Goal: Task Accomplishment & Management: Manage account settings

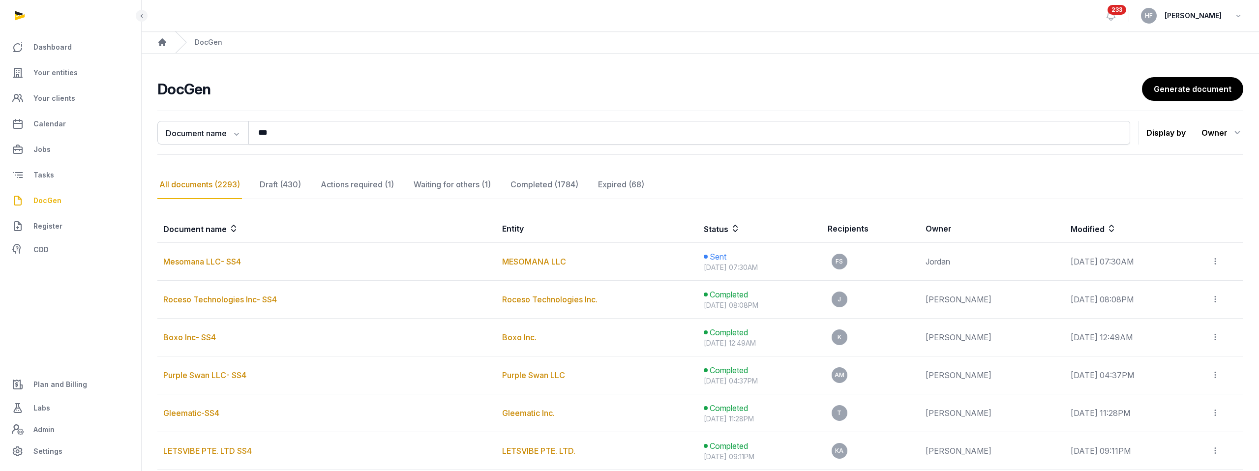
click at [56, 59] on ul "Dashboard Your entities Your clients Calendar Jobs Tasks DocGen Register CDD" at bounding box center [70, 147] width 125 height 224
click at [60, 74] on span "Your entities" at bounding box center [55, 73] width 44 height 12
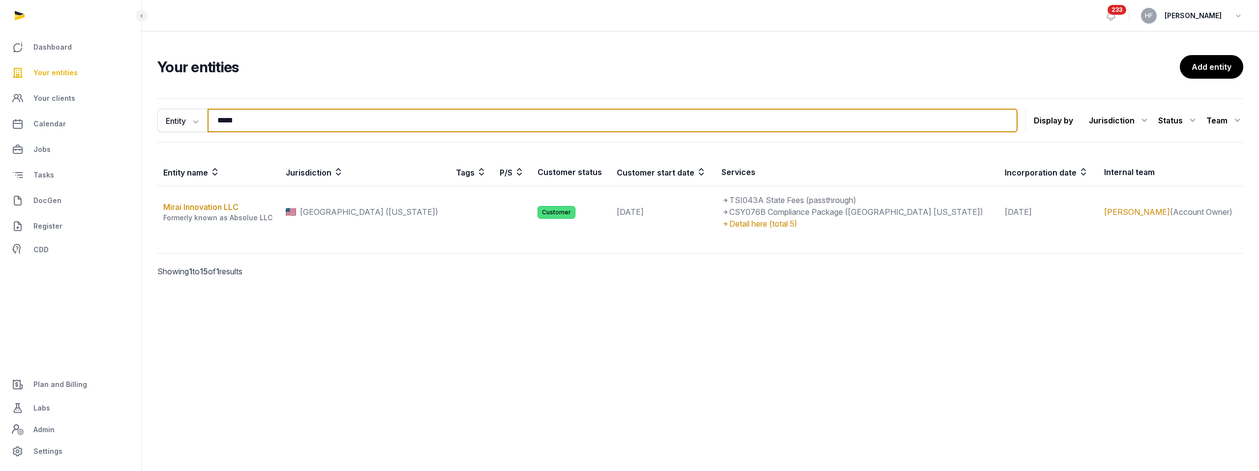
drag, startPoint x: 269, startPoint y: 122, endPoint x: 152, endPoint y: 122, distance: 117.1
click at [152, 122] on div "Entity Entity People Tags Services ***** Search Display by Jurisdiction All jur…" at bounding box center [701, 201] width 1118 height 214
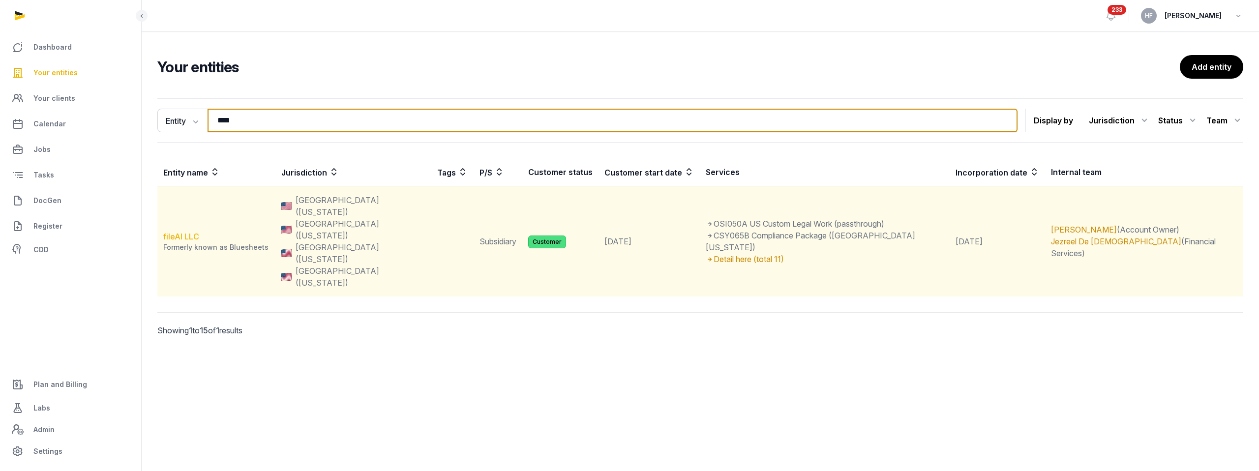
type input "****"
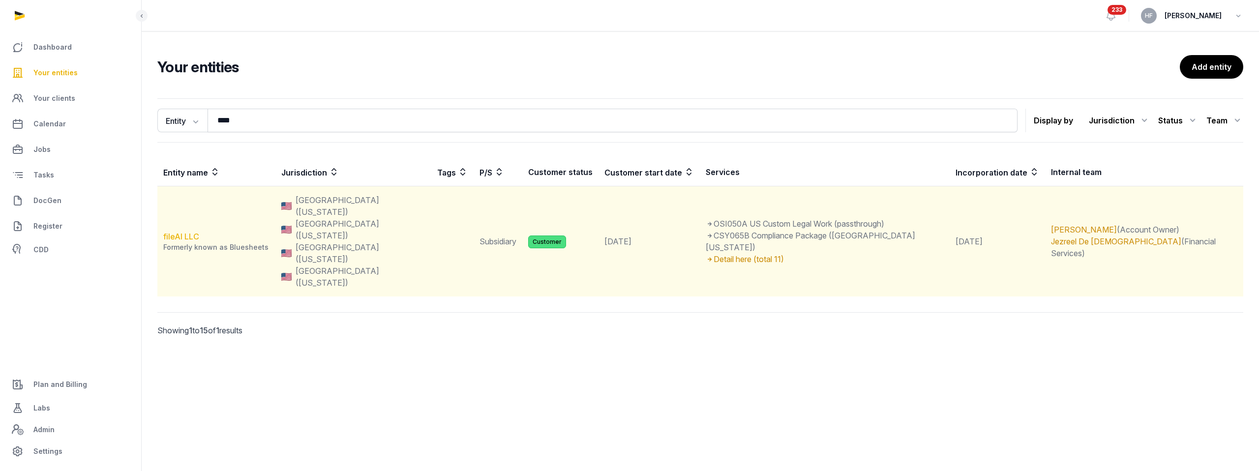
click at [188, 232] on link "fileAI LLC" at bounding box center [181, 237] width 36 height 10
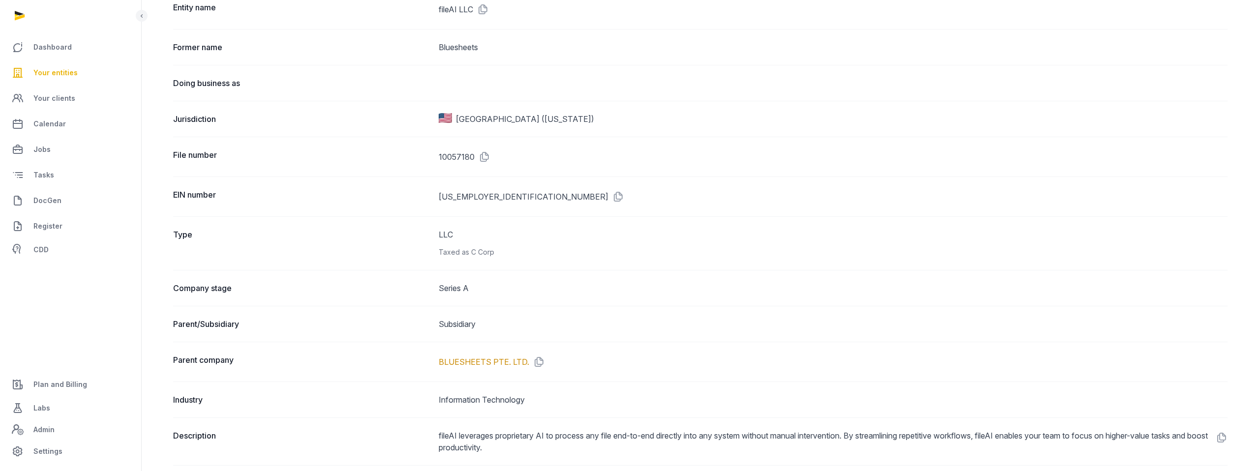
scroll to position [178, 0]
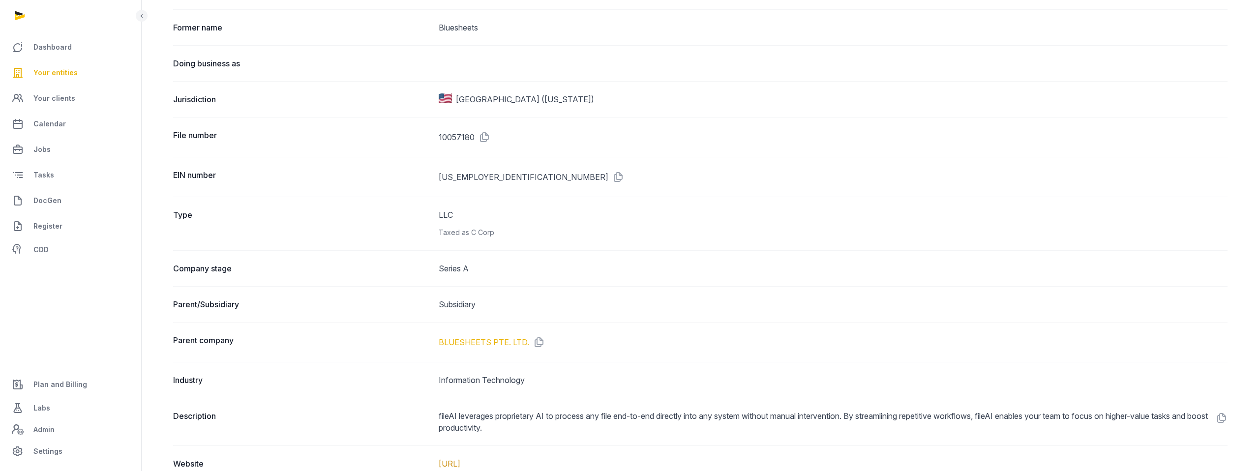
click at [502, 345] on link "BLUESHEETS PTE. LTD." at bounding box center [484, 342] width 91 height 12
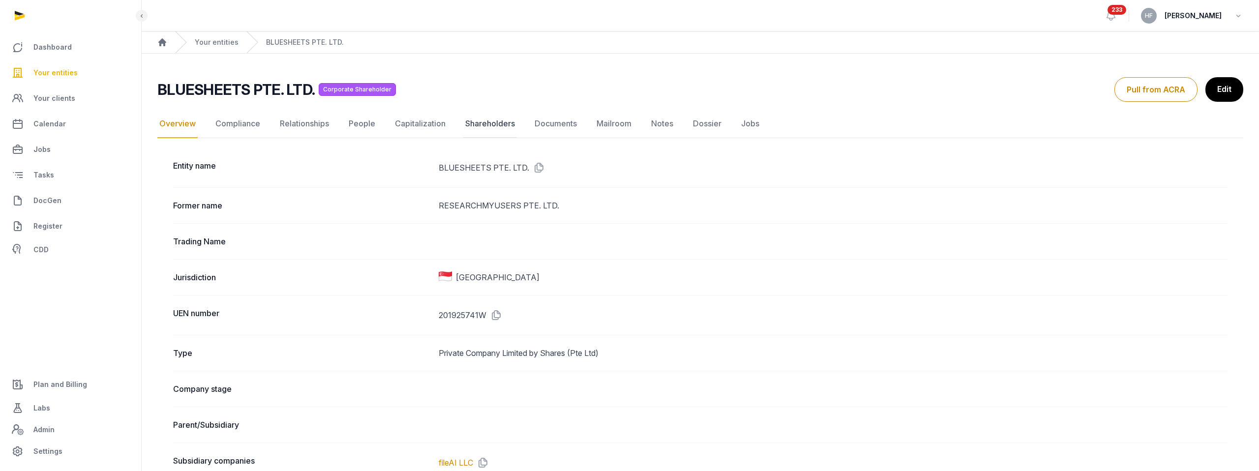
click at [499, 125] on link "Shareholders" at bounding box center [490, 124] width 54 height 29
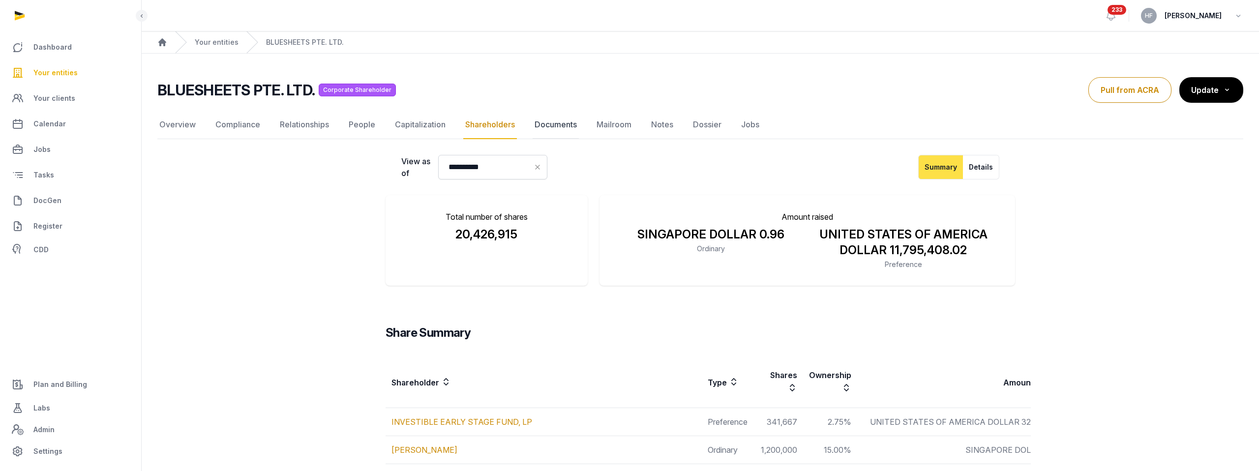
click at [572, 124] on link "Documents" at bounding box center [556, 125] width 46 height 29
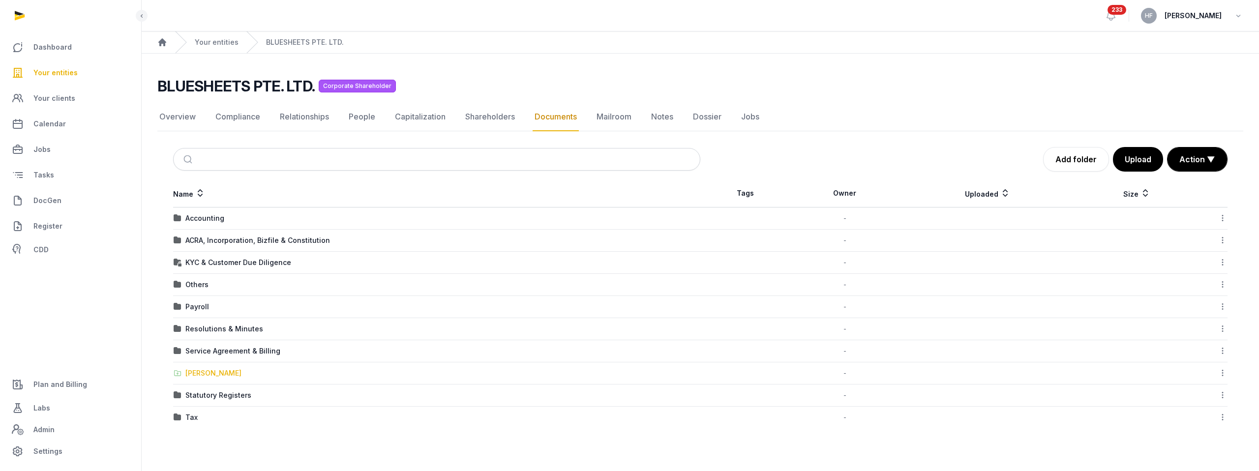
click at [215, 374] on div "[PERSON_NAME]" at bounding box center [213, 373] width 56 height 10
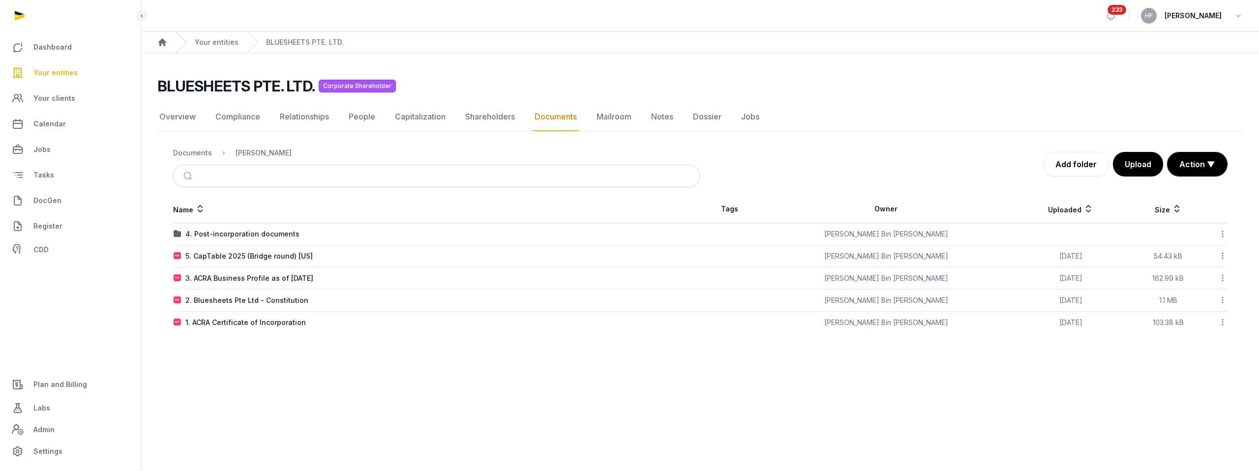
click at [1223, 236] on icon at bounding box center [1222, 234] width 9 height 10
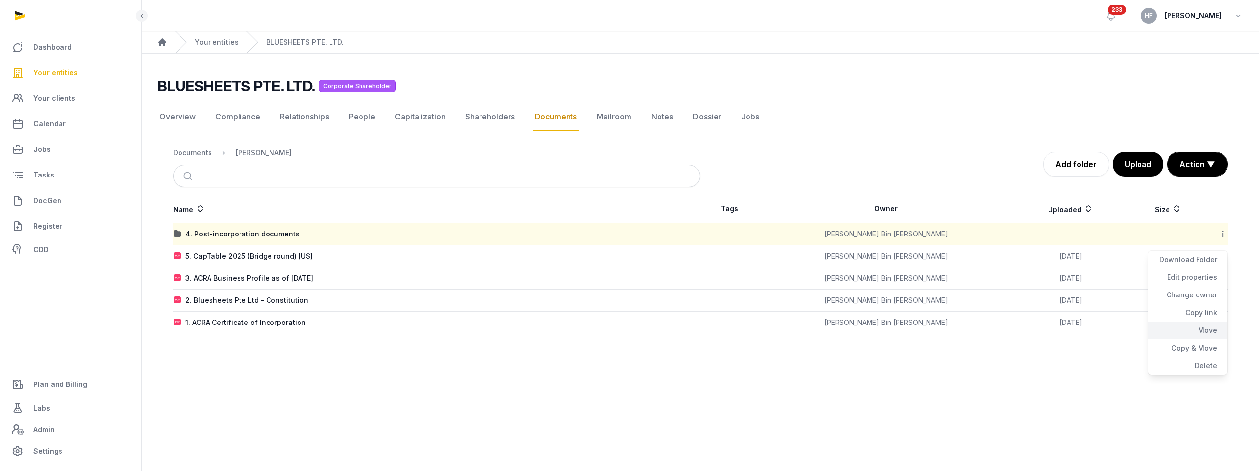
click at [1210, 339] on div "Move" at bounding box center [1188, 348] width 79 height 18
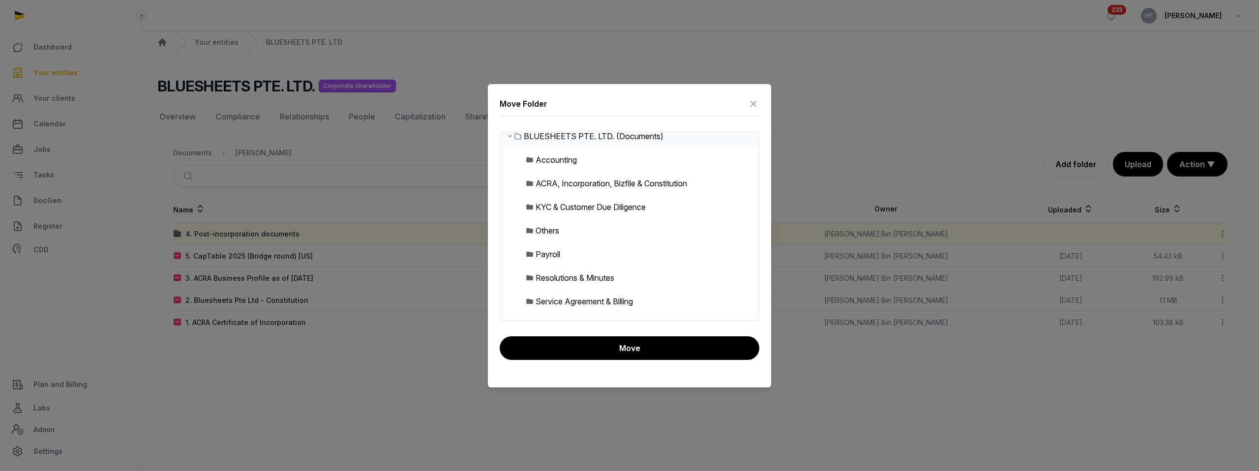
scroll to position [6, 0]
click at [649, 186] on div "ACRA, Incorporation, Bizfile & Constitution" at bounding box center [612, 186] width 152 height 12
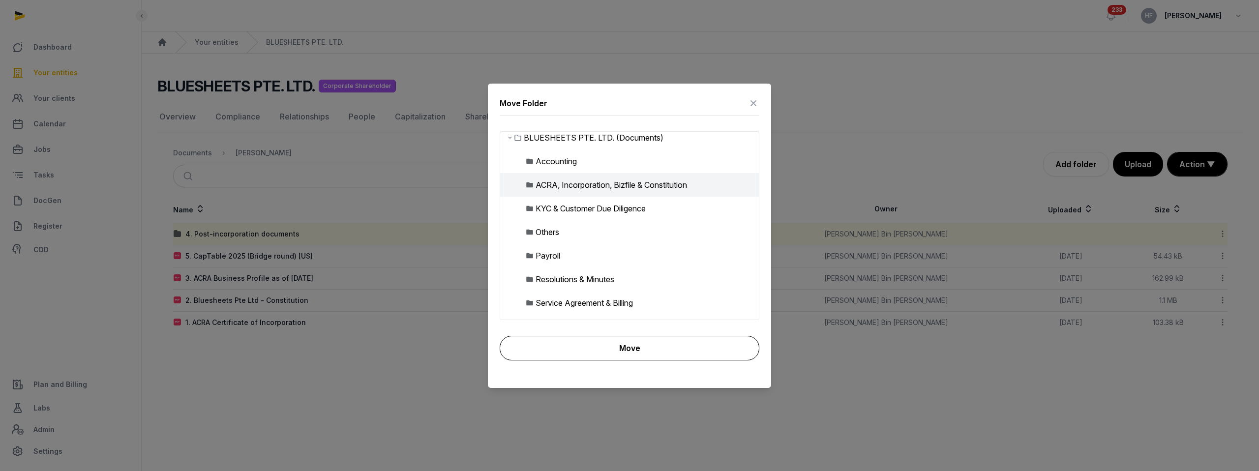
click at [664, 346] on button "Move" at bounding box center [630, 348] width 260 height 25
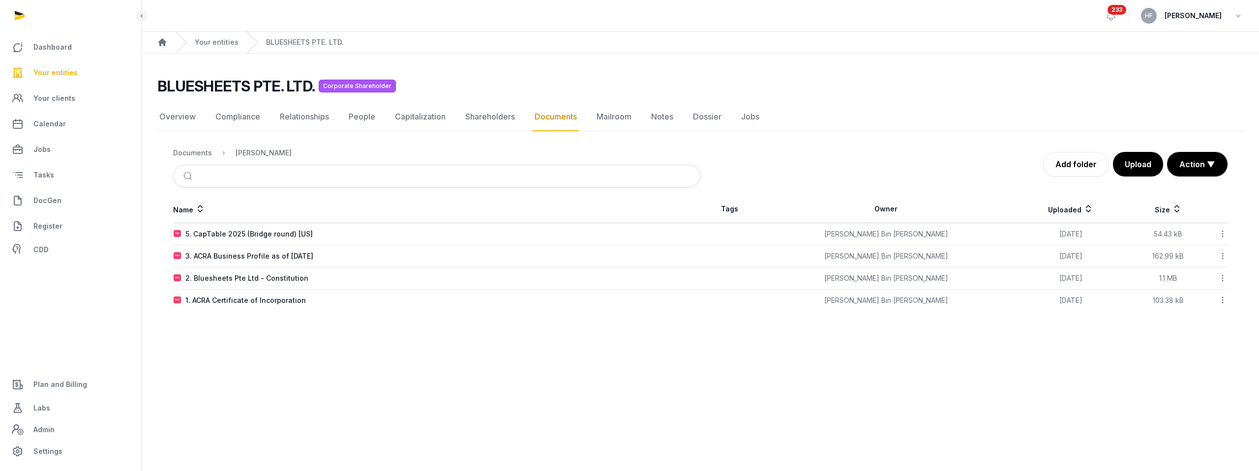
click at [1222, 234] on icon at bounding box center [1222, 234] width 9 height 10
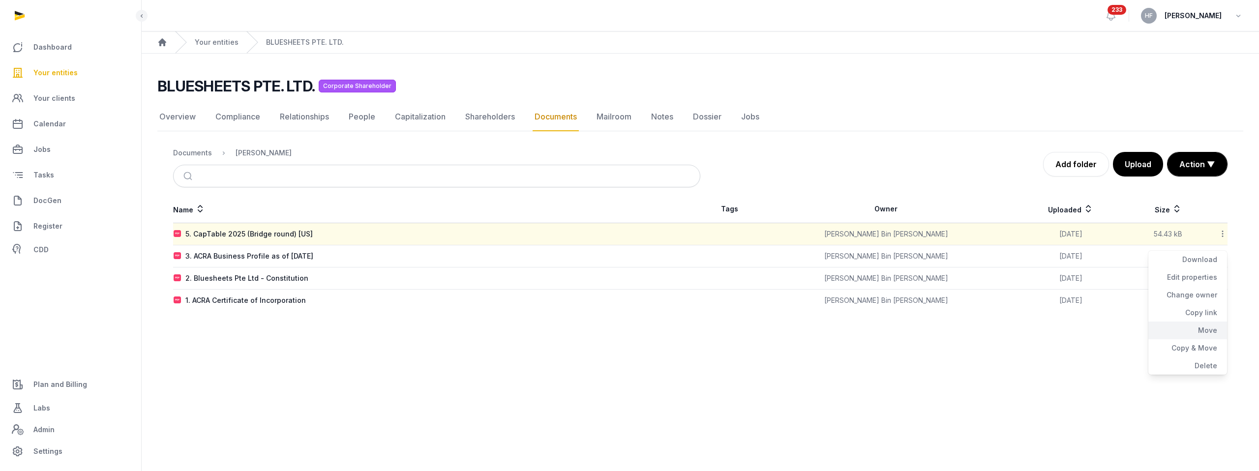
click at [1208, 339] on div "Move" at bounding box center [1188, 348] width 79 height 18
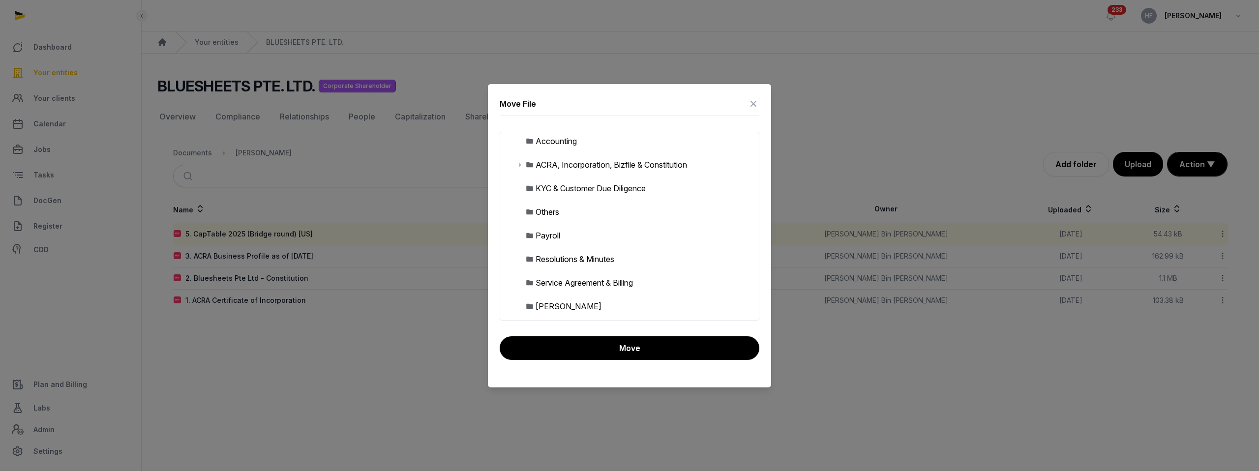
scroll to position [0, 0]
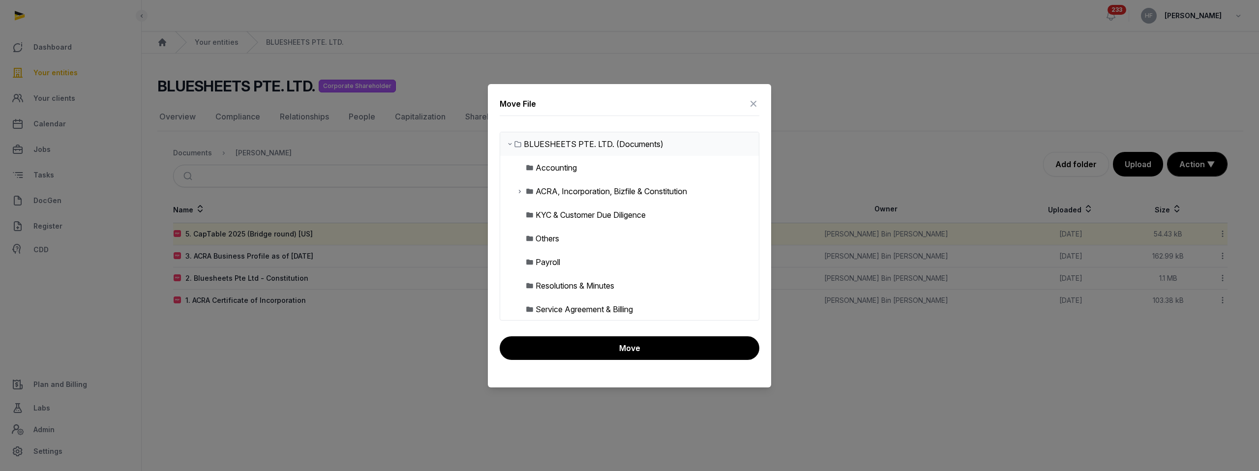
click at [520, 189] on icon at bounding box center [520, 191] width 8 height 12
click at [521, 189] on icon at bounding box center [520, 191] width 8 height 12
click at [602, 190] on div "ACRA, Incorporation, Bizfile & Constitution" at bounding box center [612, 191] width 152 height 12
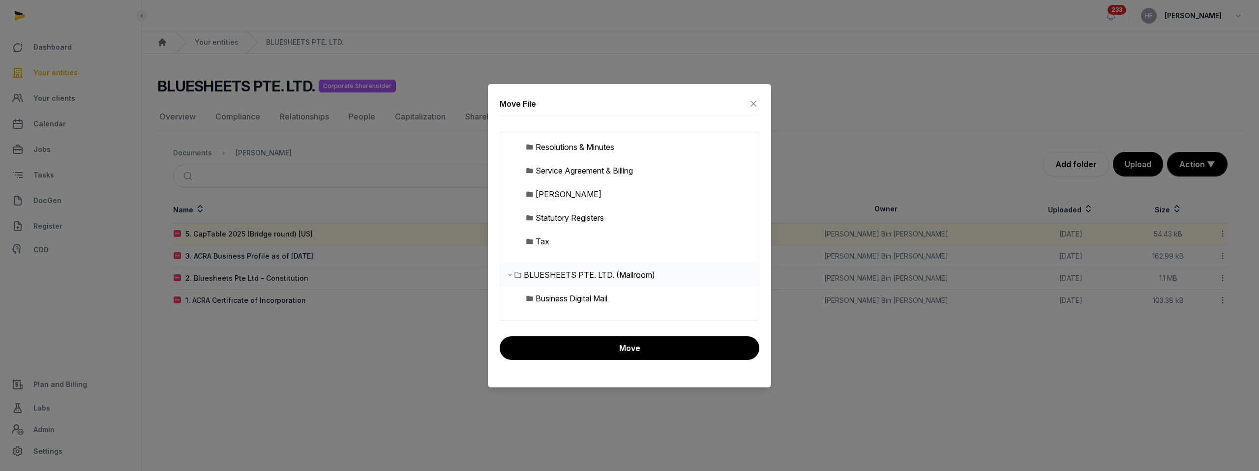
scroll to position [132, 0]
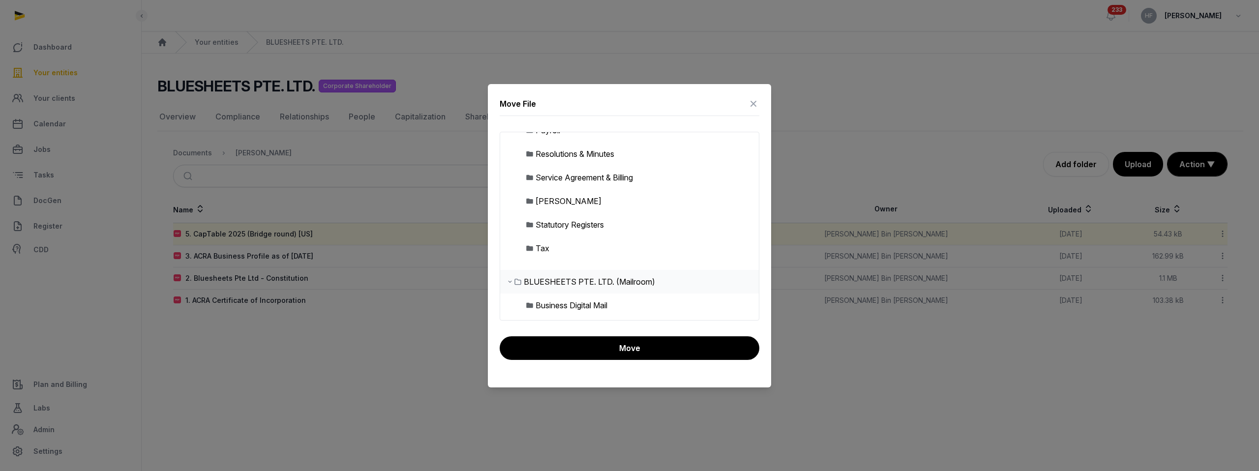
click at [660, 346] on button "Move" at bounding box center [630, 348] width 260 height 24
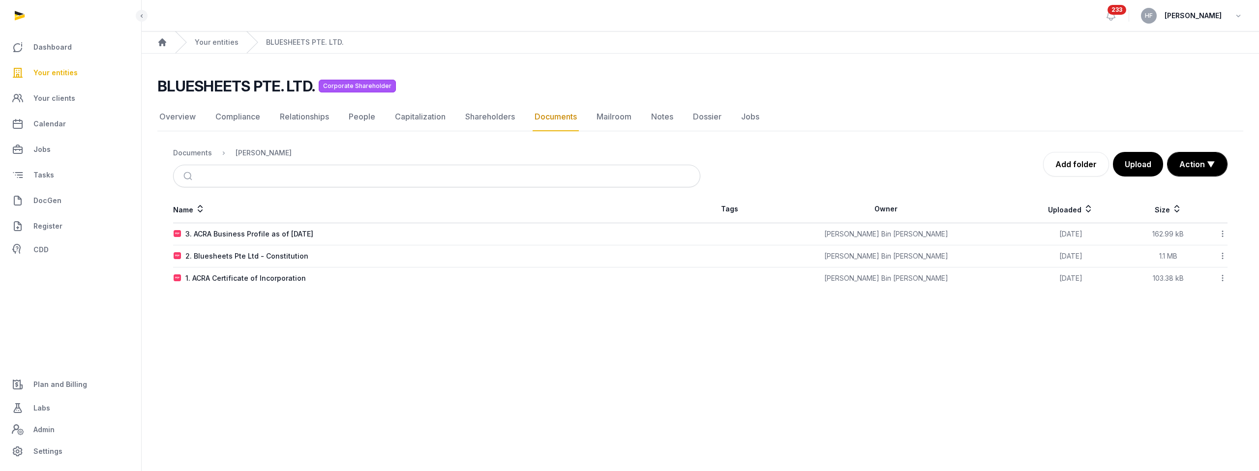
click at [1225, 230] on icon at bounding box center [1222, 234] width 9 height 10
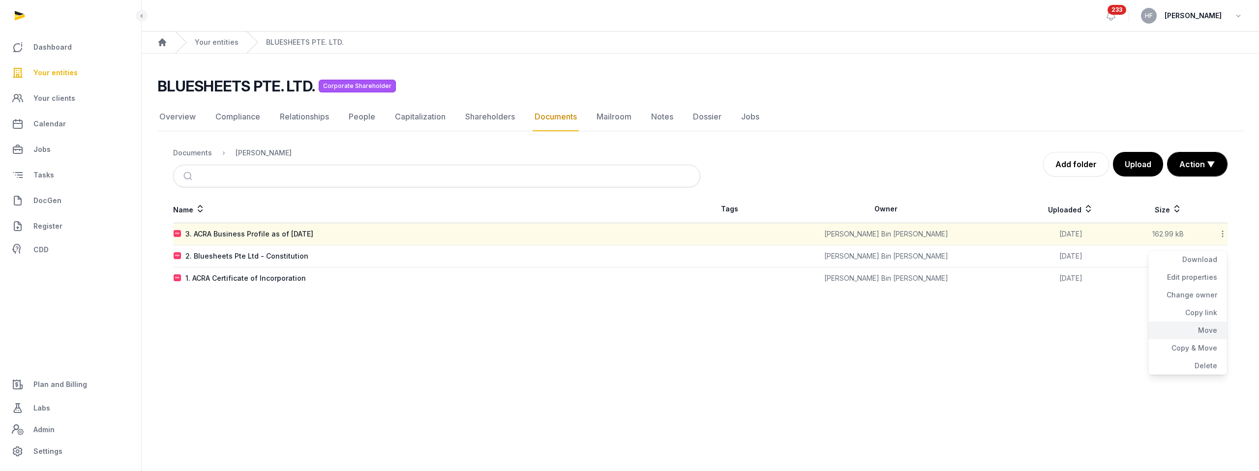
click at [1204, 339] on div "Move" at bounding box center [1188, 348] width 79 height 18
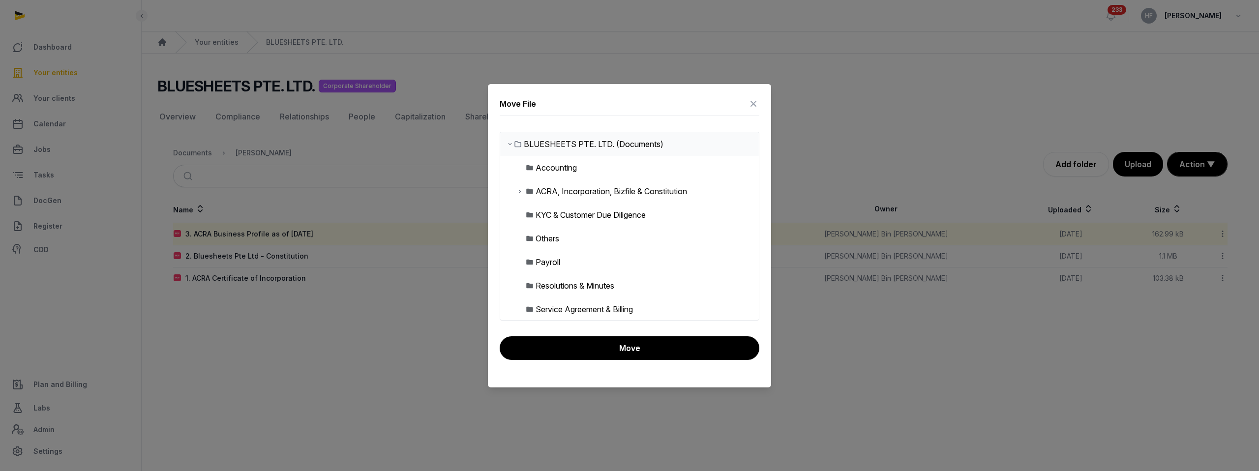
click at [610, 191] on div "ACRA, Incorporation, Bizfile & Constitution" at bounding box center [612, 191] width 152 height 12
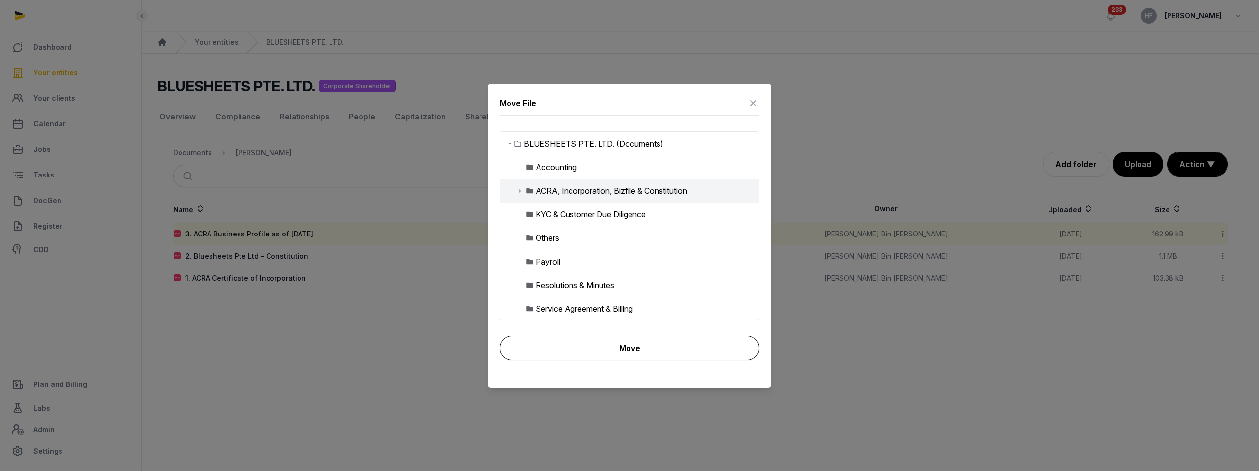
click at [681, 346] on button "Move" at bounding box center [630, 348] width 260 height 25
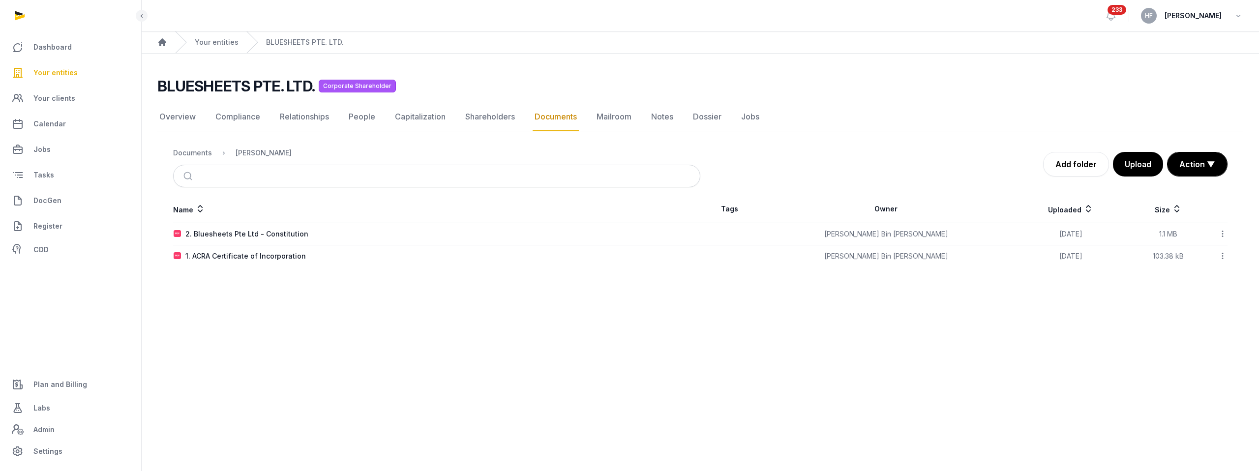
click at [1225, 231] on icon at bounding box center [1222, 234] width 9 height 10
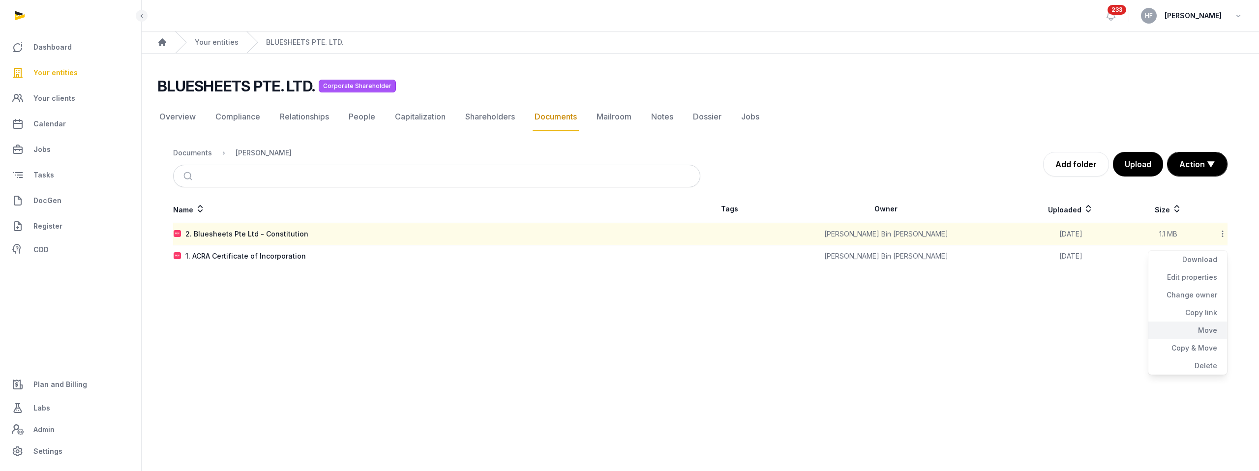
click at [1211, 339] on div "Move" at bounding box center [1188, 348] width 79 height 18
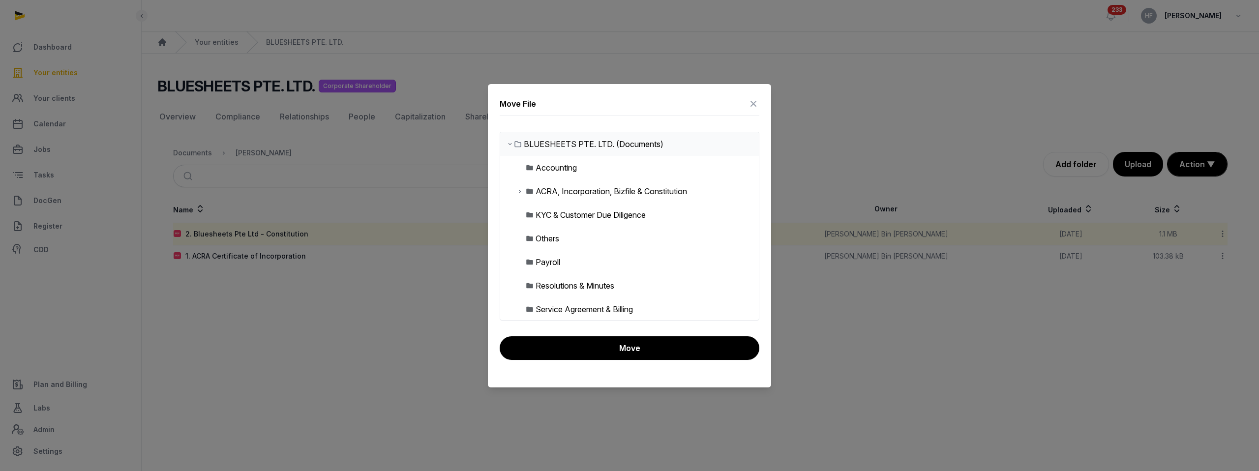
click at [668, 194] on div "ACRA, Incorporation, Bizfile & Constitution" at bounding box center [612, 191] width 152 height 12
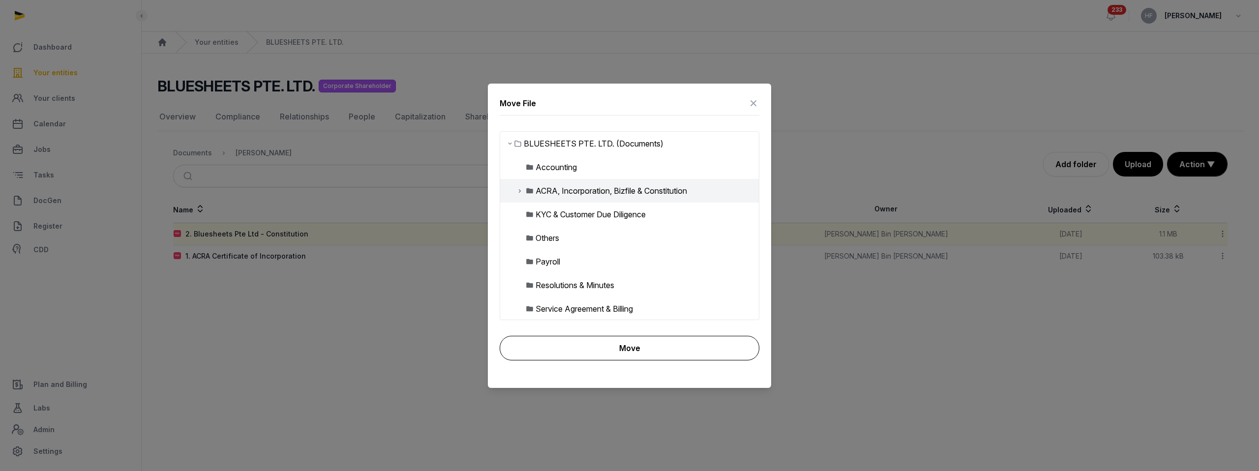
click at [720, 353] on button "Move" at bounding box center [630, 348] width 260 height 25
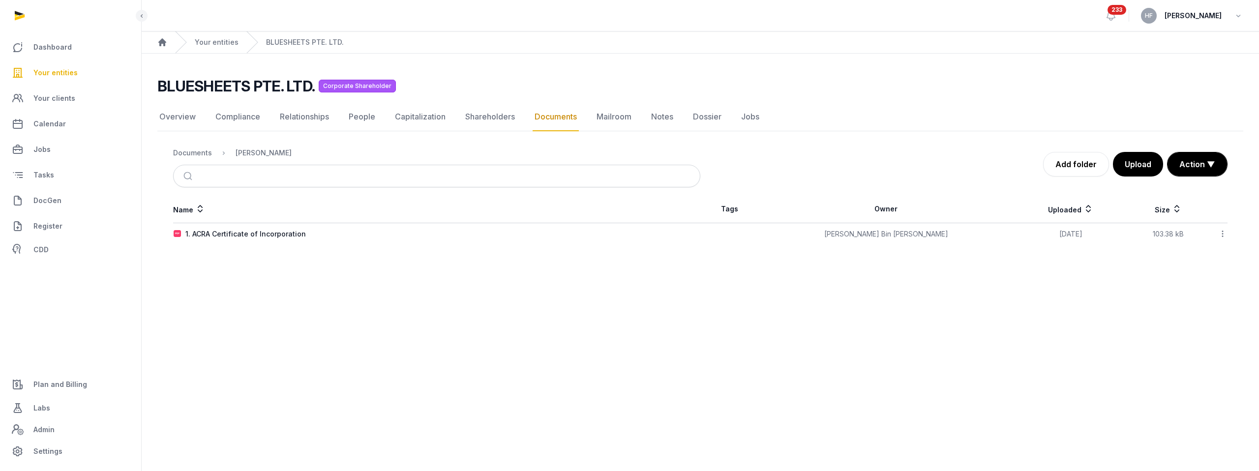
click at [1220, 234] on icon at bounding box center [1222, 234] width 9 height 10
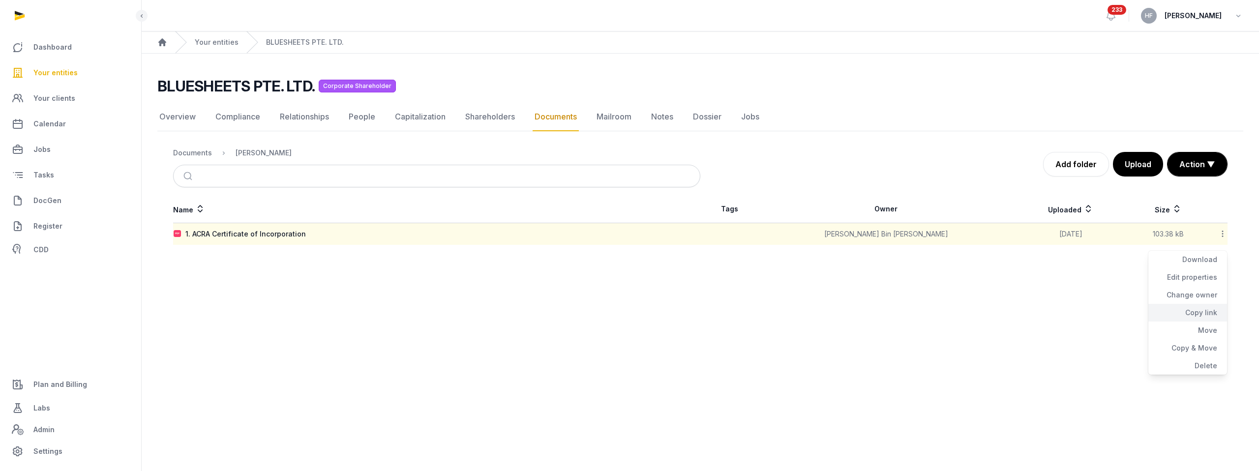
click at [1208, 322] on div "Copy link" at bounding box center [1188, 331] width 79 height 18
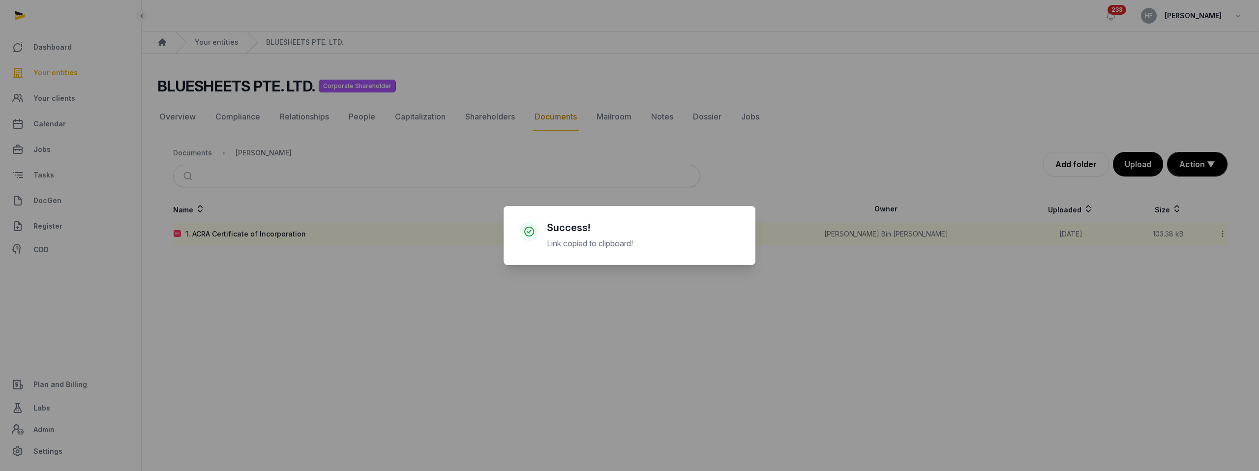
click at [733, 330] on div "× Success! Link copied to clipboard! Cancel No OK" at bounding box center [629, 235] width 1259 height 471
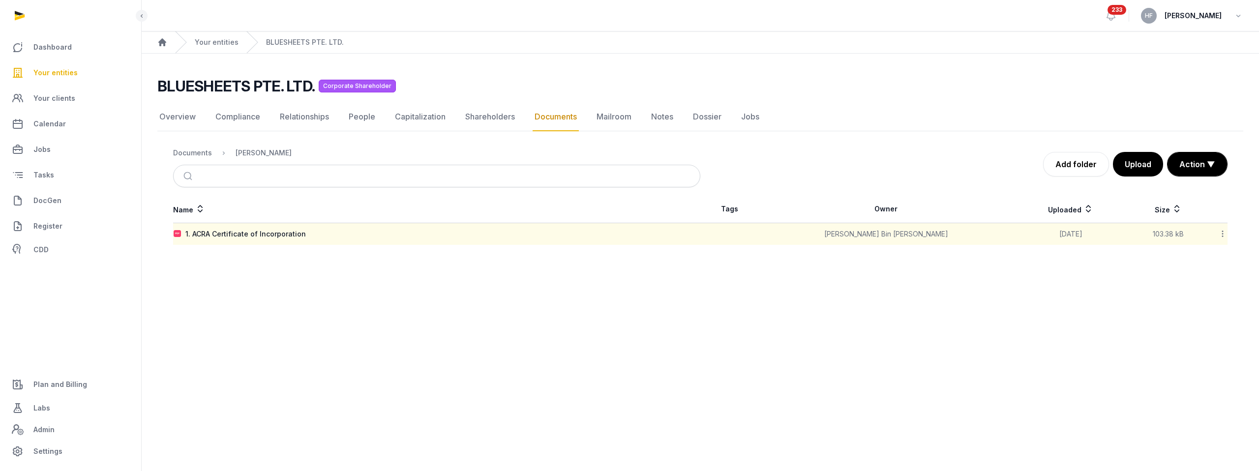
click at [1221, 233] on icon at bounding box center [1222, 234] width 9 height 10
click at [1197, 339] on div "Move" at bounding box center [1188, 348] width 79 height 18
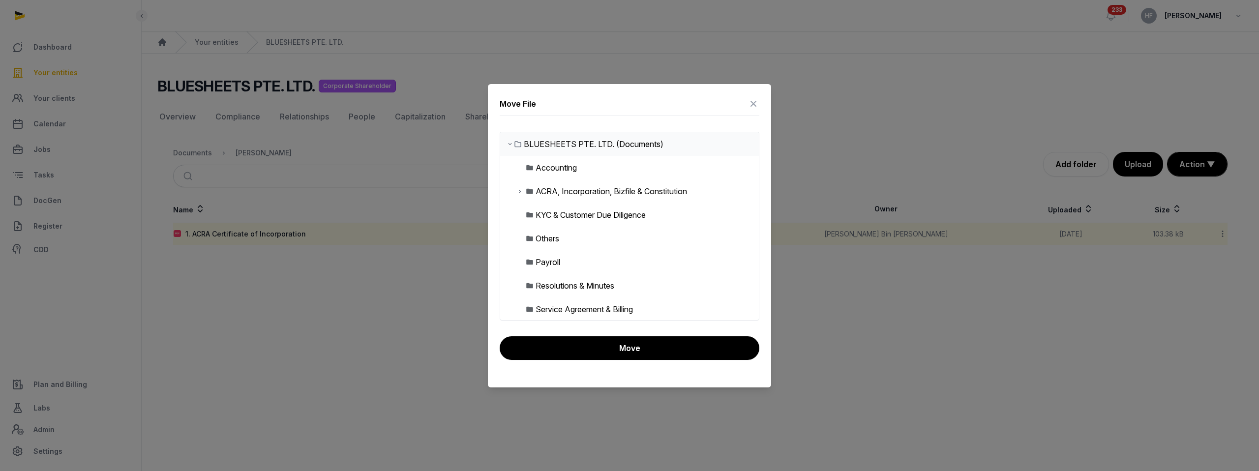
click at [652, 189] on div "ACRA, Incorporation, Bizfile & Constitution" at bounding box center [612, 191] width 152 height 12
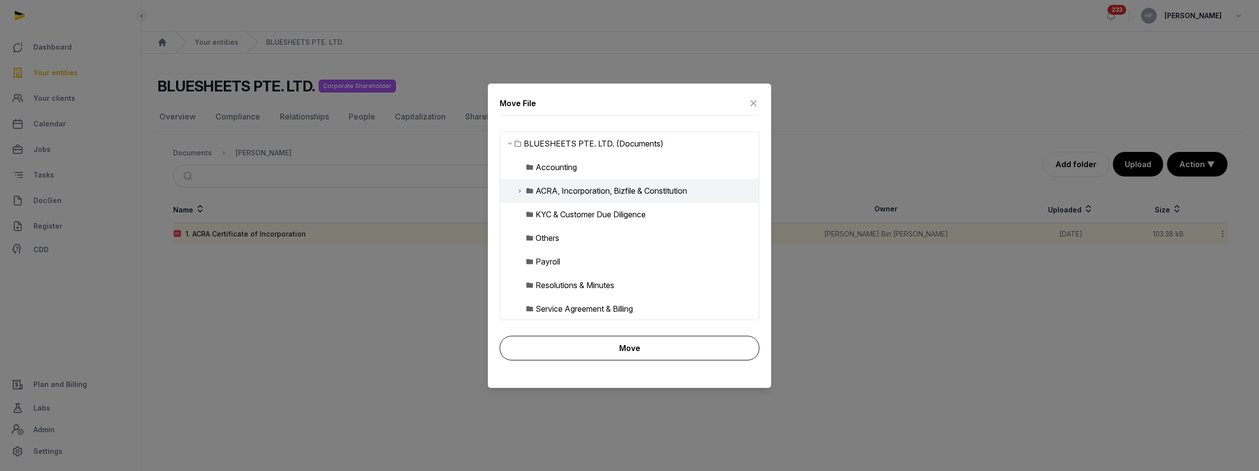
click at [701, 344] on button "Move" at bounding box center [630, 348] width 260 height 25
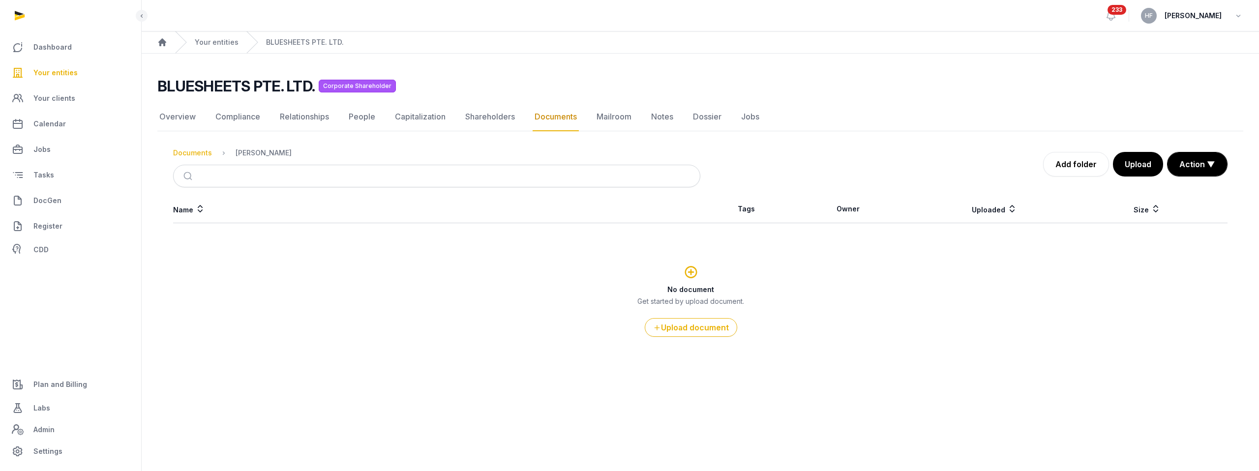
click at [193, 152] on div "Documents" at bounding box center [192, 153] width 39 height 10
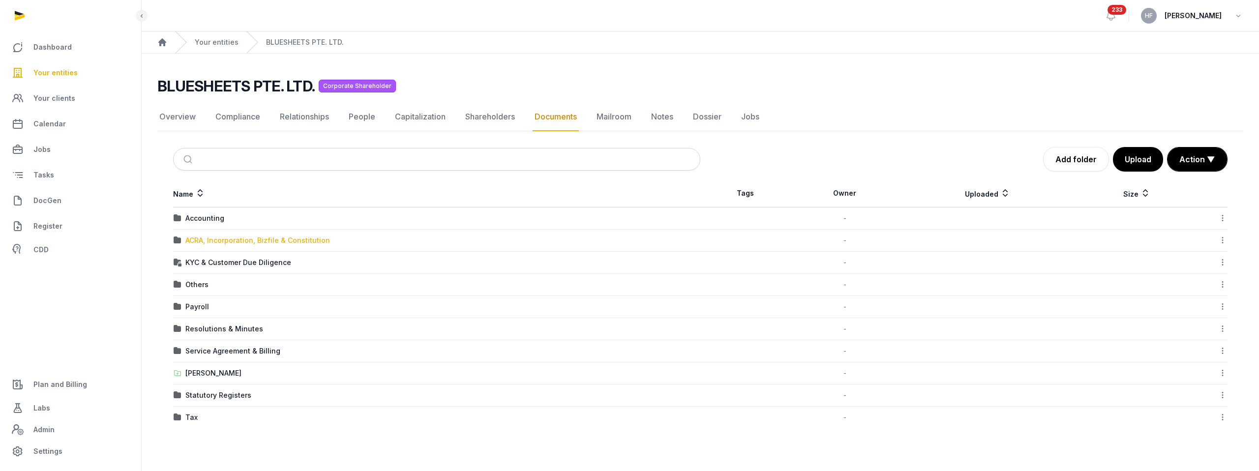
click at [270, 239] on div "ACRA, Incorporation, Bizfile & Constitution" at bounding box center [257, 241] width 145 height 10
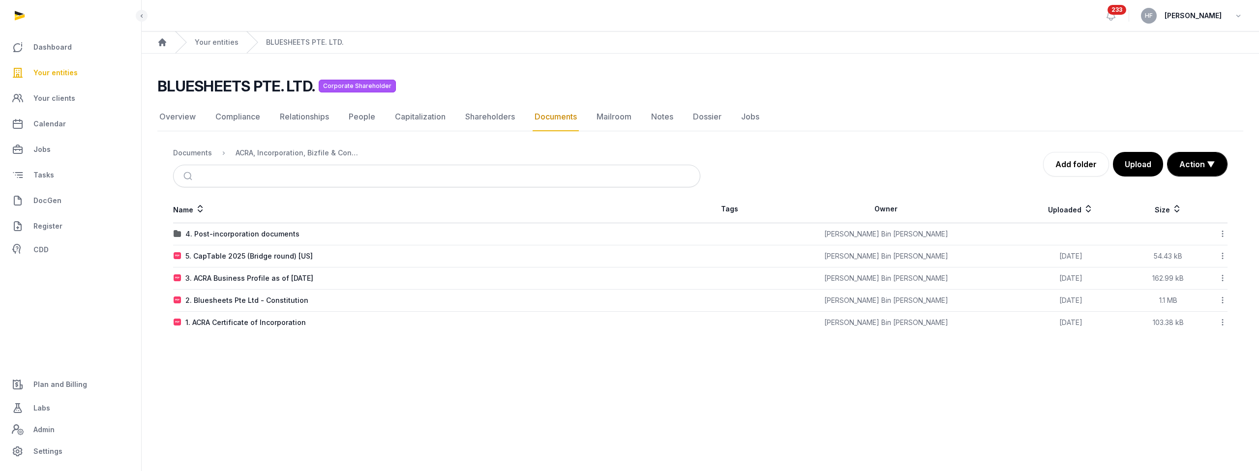
click at [194, 154] on div "Documents" at bounding box center [192, 153] width 39 height 10
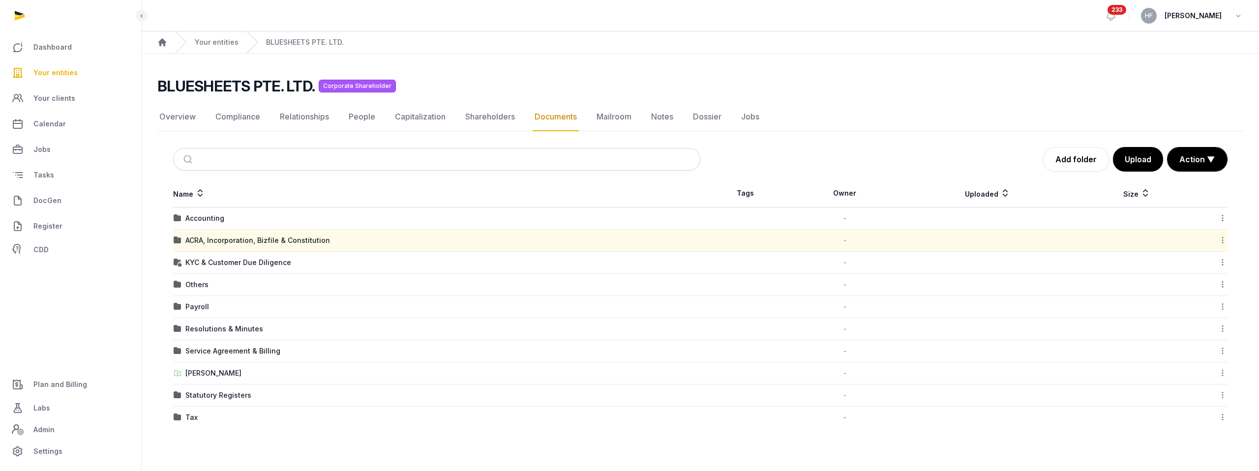
click at [1224, 240] on icon at bounding box center [1222, 240] width 9 height 10
click at [1211, 328] on div "Copy link" at bounding box center [1188, 337] width 79 height 18
click at [183, 121] on link "Overview" at bounding box center [177, 117] width 40 height 29
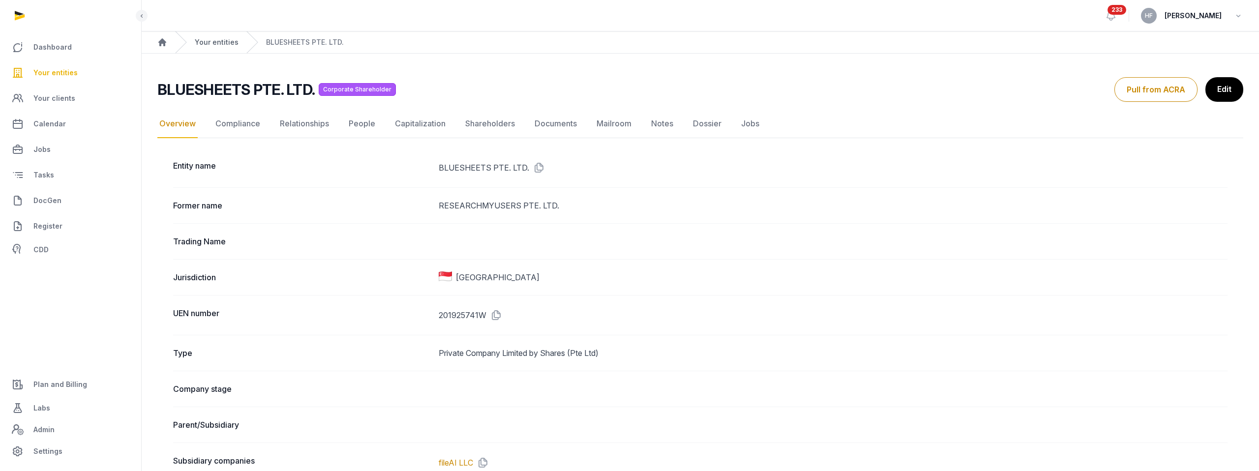
click at [230, 42] on link "Your entities" at bounding box center [217, 42] width 44 height 10
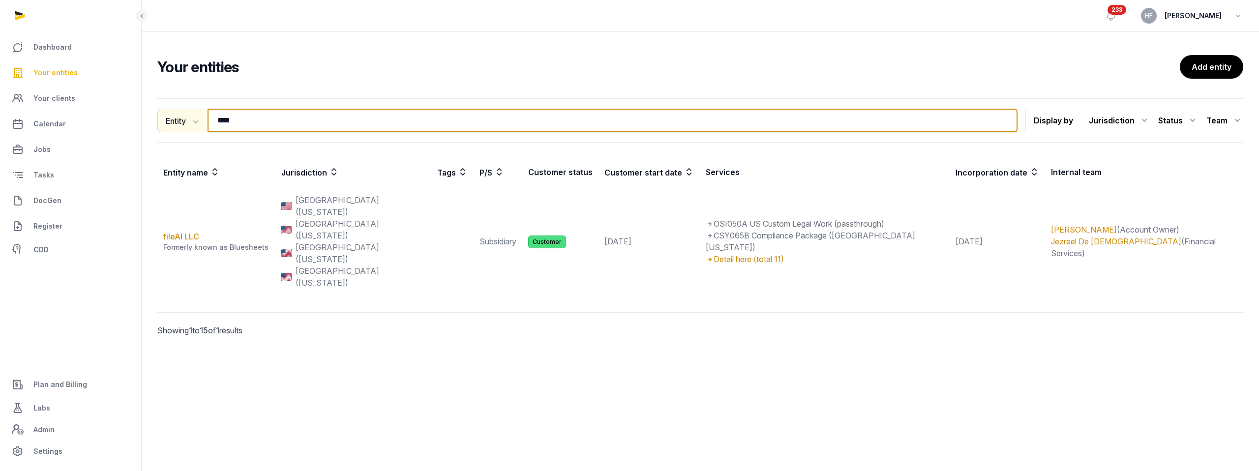
drag, startPoint x: 289, startPoint y: 121, endPoint x: 194, endPoint y: 120, distance: 94.9
click at [194, 120] on div "Entity Entity People Tags Services **** Search" at bounding box center [587, 121] width 860 height 24
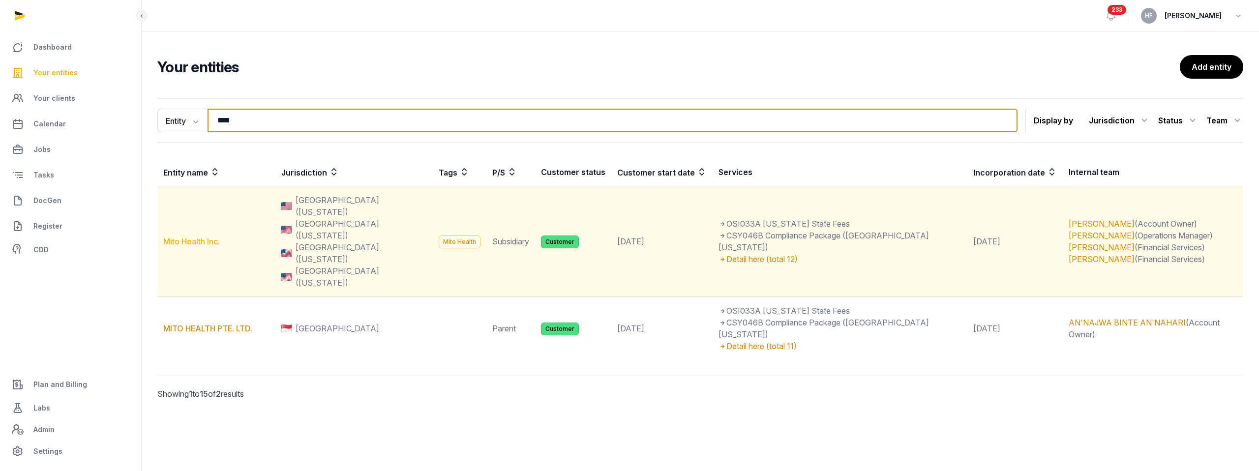
type input "****"
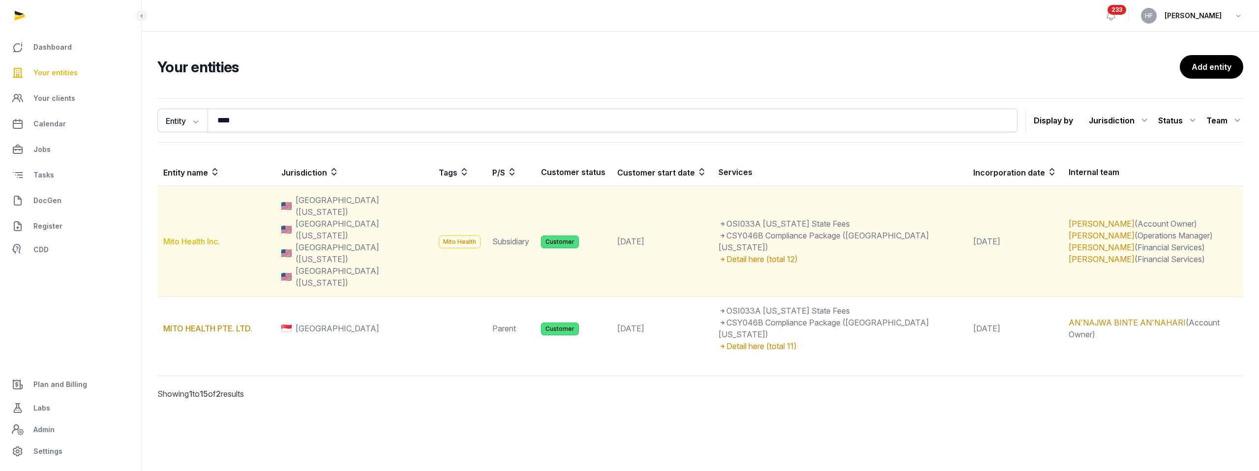
click at [208, 237] on link "Mito Health Inc." at bounding box center [191, 242] width 57 height 10
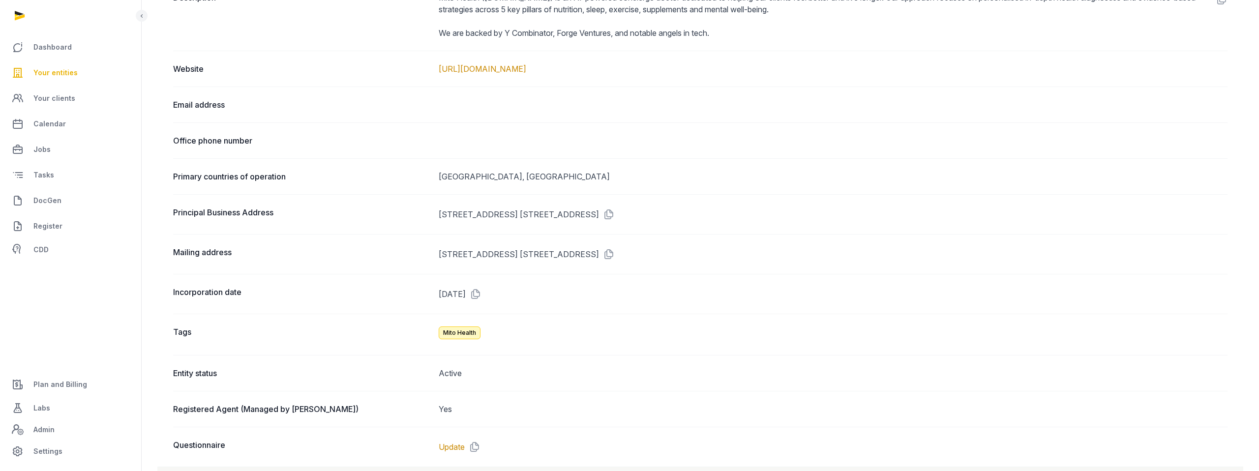
scroll to position [563, 0]
